Goal: Check status: Check status

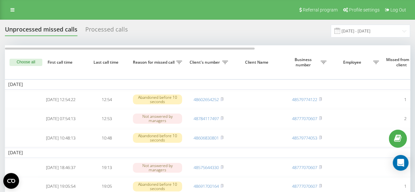
click at [116, 29] on div "Processed calls" at bounding box center [106, 31] width 43 height 10
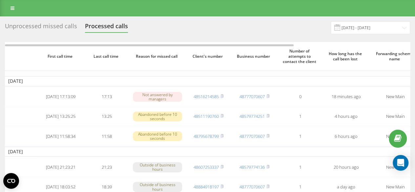
click at [54, 28] on div "Unprocessed missed calls" at bounding box center [41, 28] width 72 height 10
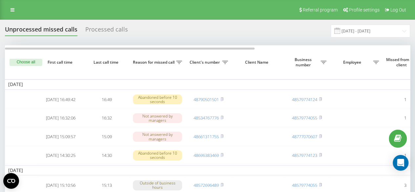
click at [107, 28] on div "Processed calls" at bounding box center [106, 31] width 43 height 10
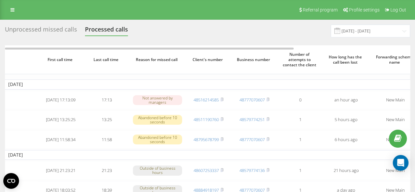
click at [69, 28] on div "Unprocessed missed calls" at bounding box center [41, 31] width 72 height 10
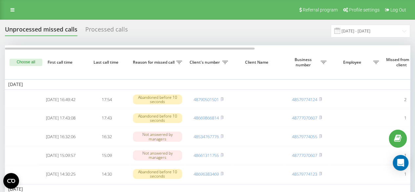
click at [88, 34] on div "Processed calls" at bounding box center [106, 31] width 43 height 10
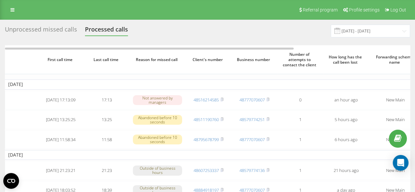
click at [58, 31] on div "Unprocessed missed calls" at bounding box center [41, 31] width 72 height 10
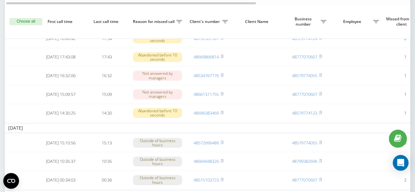
scroll to position [51, 0]
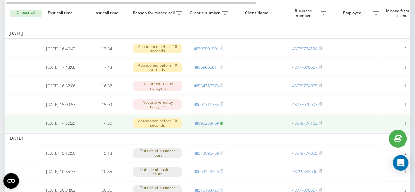
click at [223, 125] on rect at bounding box center [222, 123] width 2 height 3
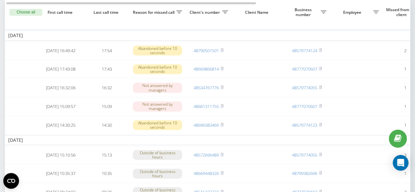
scroll to position [47, 0]
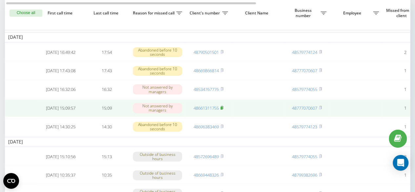
click at [223, 110] on rect at bounding box center [222, 108] width 2 height 3
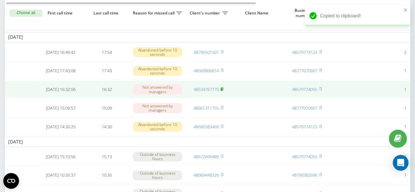
click at [223, 90] on icon at bounding box center [222, 88] width 2 height 3
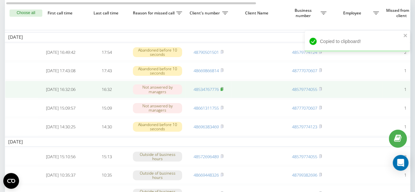
click at [223, 90] on icon at bounding box center [222, 88] width 2 height 3
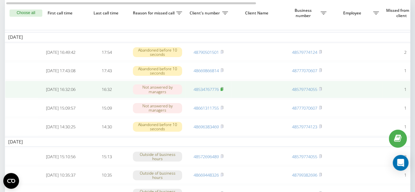
click at [223, 90] on icon at bounding box center [222, 88] width 2 height 3
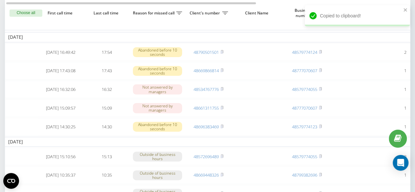
click at [280, 28] on th "Client Name" at bounding box center [257, 13] width 53 height 34
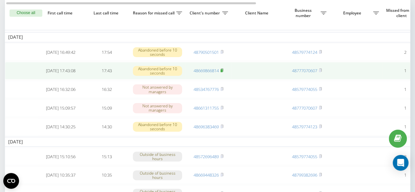
click at [223, 71] on rect at bounding box center [222, 70] width 2 height 3
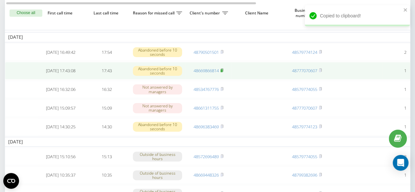
click at [222, 72] on rect at bounding box center [222, 70] width 2 height 3
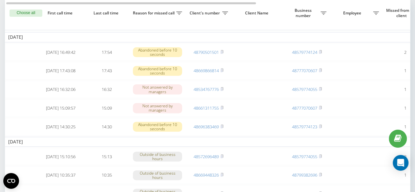
scroll to position [0, 0]
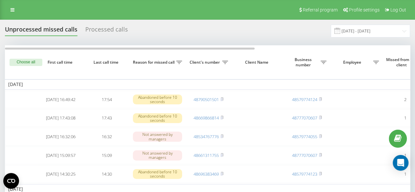
click at [107, 32] on div "Processed calls" at bounding box center [106, 31] width 43 height 10
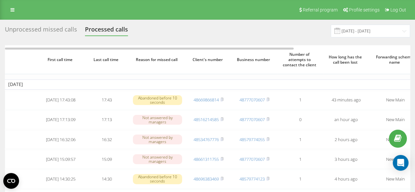
click at [48, 34] on div "Unprocessed missed calls" at bounding box center [41, 31] width 72 height 10
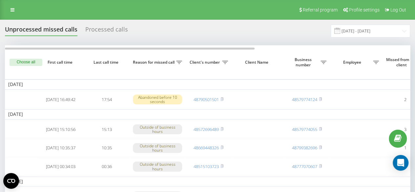
click at [246, 75] on th "Client Name" at bounding box center [257, 62] width 53 height 34
